Goal: Navigation & Orientation: Find specific page/section

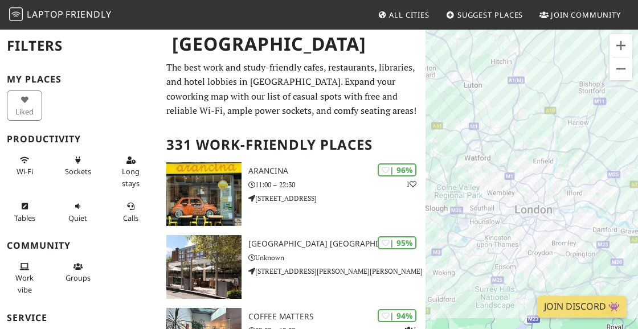
click at [411, 13] on span "All Cities" at bounding box center [409, 15] width 40 height 10
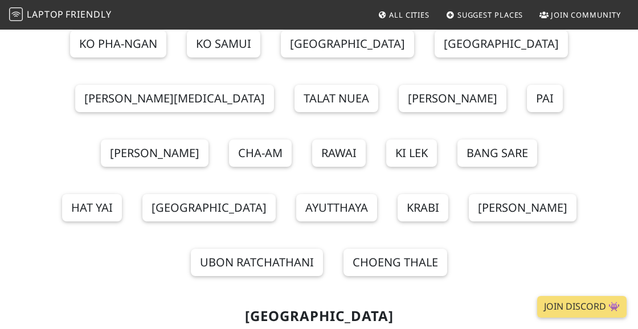
scroll to position [143, 0]
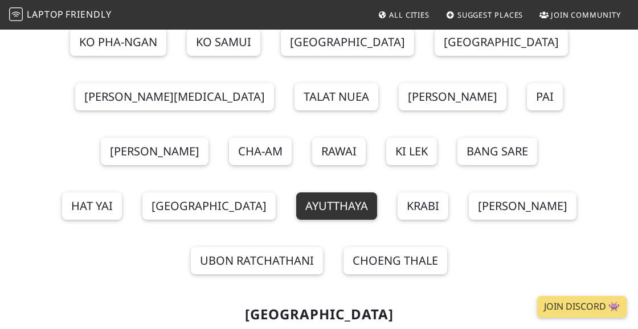
click at [377, 192] on link "Ayutthaya" at bounding box center [336, 205] width 81 height 27
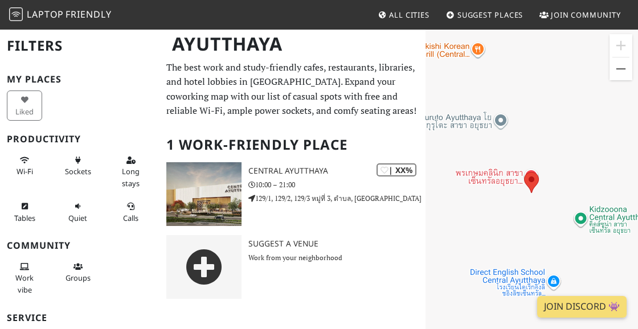
click at [575, 12] on span "Join Community" at bounding box center [586, 15] width 70 height 10
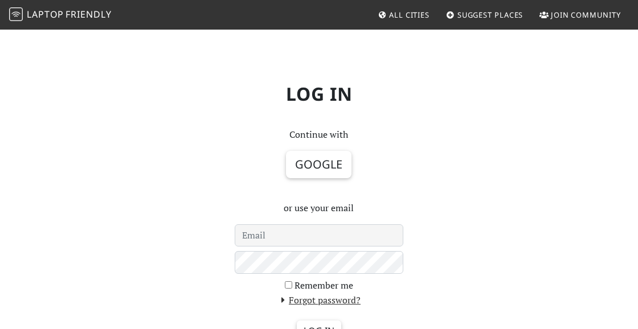
click at [395, 13] on span "All Cities" at bounding box center [409, 15] width 40 height 10
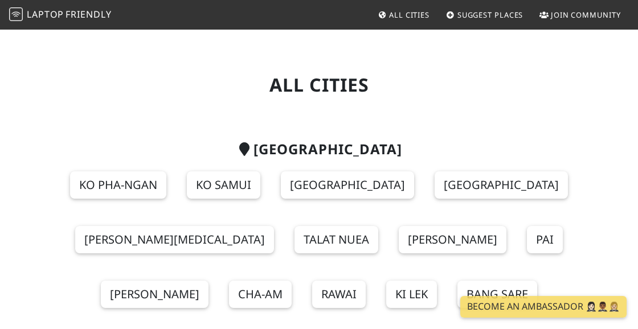
click at [55, 15] on span "Laptop" at bounding box center [45, 14] width 37 height 13
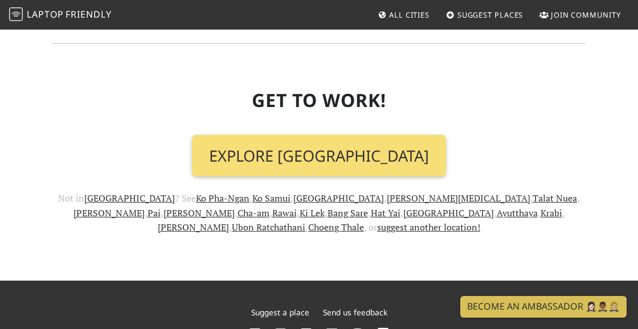
scroll to position [1402, 0]
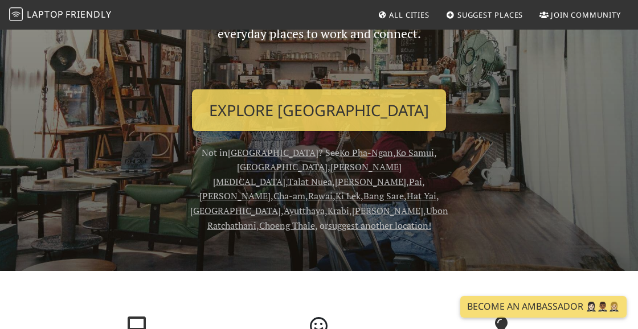
scroll to position [150, 0]
